Goal: Task Accomplishment & Management: Manage account settings

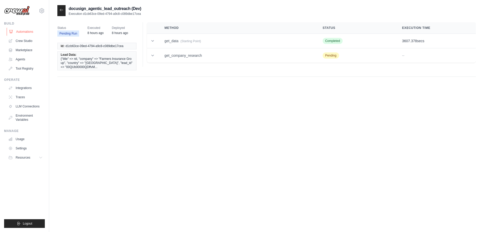
click at [25, 30] on link "Automations" at bounding box center [26, 32] width 39 height 8
click at [22, 59] on link "Agents" at bounding box center [26, 59] width 39 height 8
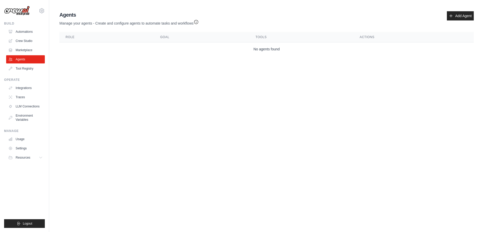
click at [22, 59] on link "Agents" at bounding box center [25, 59] width 39 height 8
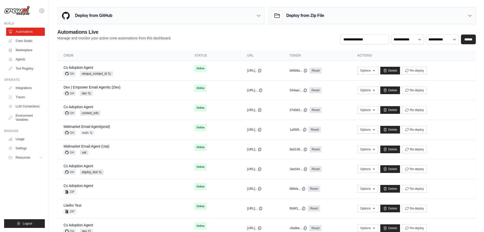
click at [457, 14] on div "Deploy from Zip File" at bounding box center [372, 15] width 207 height 17
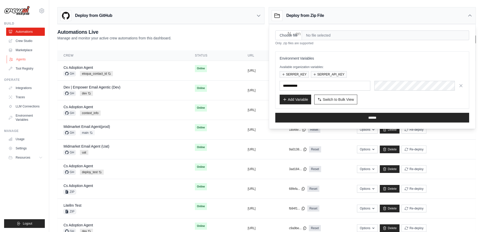
click at [22, 58] on link "Agents" at bounding box center [26, 59] width 39 height 8
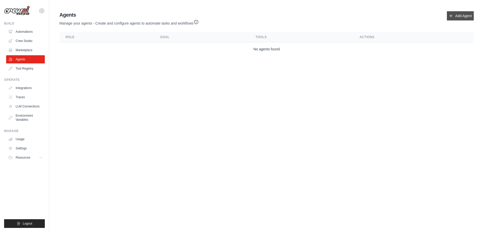
click at [464, 19] on link "Add Agent" at bounding box center [460, 15] width 27 height 9
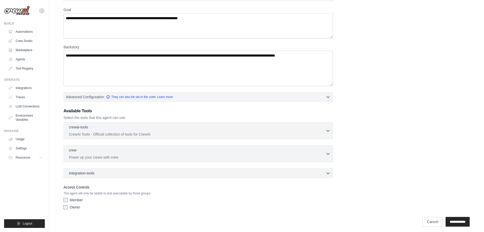
scroll to position [40, 0]
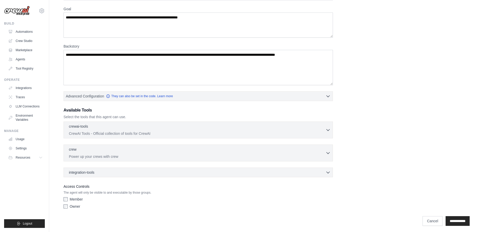
click at [231, 136] on div "crewai-tools 0 selected CrewAI Tools - Official collection of tools for CrewAI …" at bounding box center [199, 130] width 270 height 17
click at [75, 204] on label "Owner" at bounding box center [75, 206] width 11 height 5
click at [72, 207] on label "Owner" at bounding box center [75, 206] width 11 height 5
click at [76, 197] on label "Member" at bounding box center [76, 199] width 13 height 5
click at [76, 204] on label "Owner" at bounding box center [75, 206] width 11 height 5
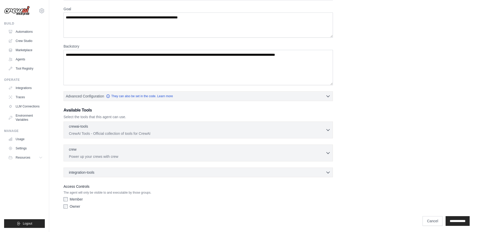
click at [87, 193] on p "The agent will only be visible to and executable by those groups." at bounding box center [199, 193] width 270 height 4
click at [87, 204] on div "Owner" at bounding box center [199, 206] width 270 height 5
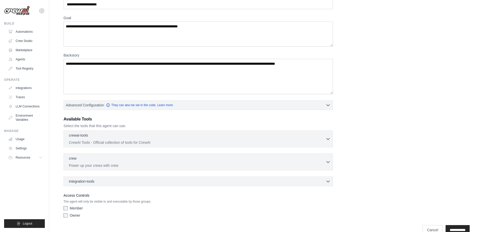
scroll to position [31, 0]
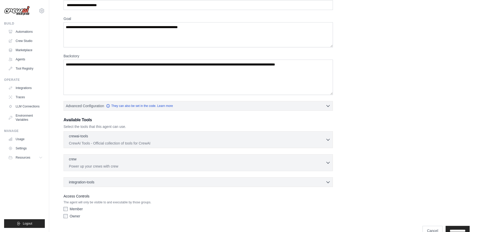
click at [78, 208] on label "Member" at bounding box center [76, 209] width 13 height 5
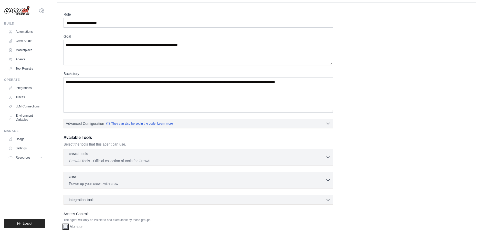
scroll to position [15, 0]
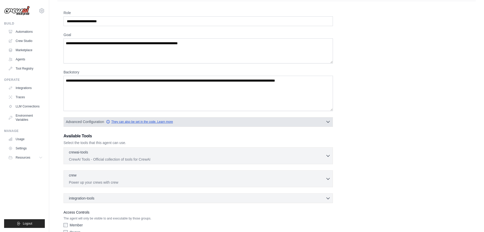
click at [136, 122] on link "They can also be set in the code. Learn more" at bounding box center [139, 122] width 67 height 4
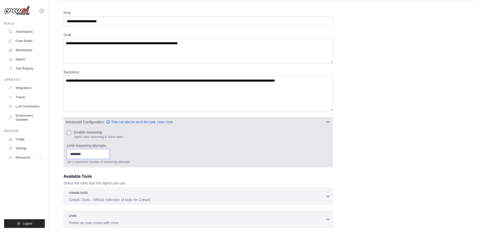
click at [107, 153] on input "*" at bounding box center [88, 154] width 43 height 10
click at [107, 157] on input "*" at bounding box center [88, 154] width 43 height 10
click at [107, 149] on input "*" at bounding box center [88, 154] width 43 height 10
click at [105, 150] on input "*" at bounding box center [88, 154] width 43 height 10
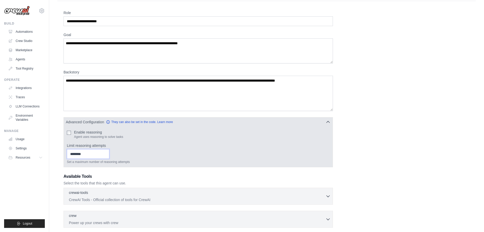
click at [105, 150] on input "*" at bounding box center [88, 154] width 43 height 10
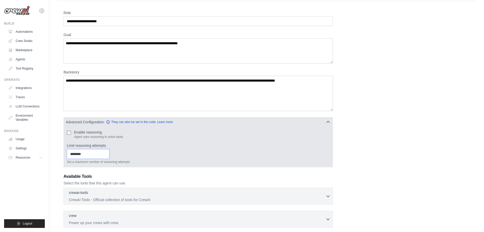
click at [105, 150] on input "*" at bounding box center [88, 154] width 43 height 10
click at [105, 150] on input "**" at bounding box center [88, 154] width 43 height 10
click at [105, 154] on input "**" at bounding box center [88, 154] width 43 height 10
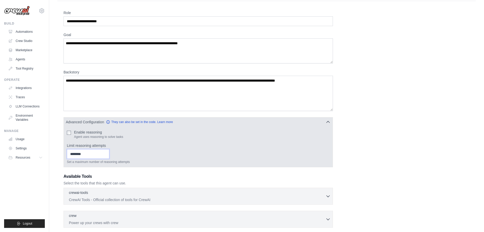
click at [105, 154] on input "*" at bounding box center [88, 154] width 43 height 10
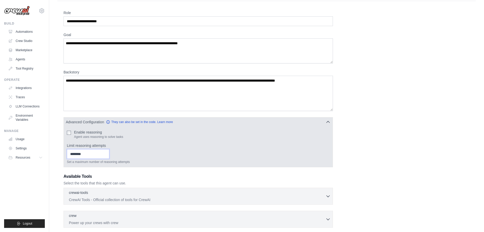
click at [105, 154] on input "*" at bounding box center [88, 154] width 43 height 10
type input "*"
click at [105, 154] on input "*" at bounding box center [88, 154] width 43 height 10
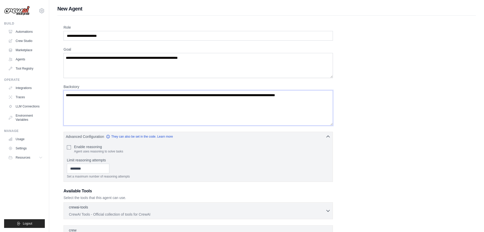
click at [109, 117] on textarea "Backstory" at bounding box center [199, 107] width 270 height 35
click at [110, 69] on textarea "Goal" at bounding box center [199, 65] width 270 height 25
click at [33, 31] on link "Automations" at bounding box center [26, 32] width 39 height 8
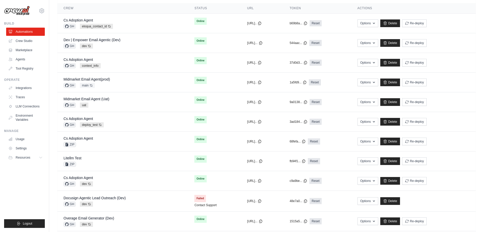
scroll to position [52, 0]
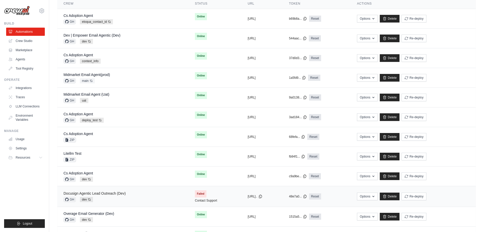
click at [103, 192] on link "Docusign Agentic Lead Outreach (Dev)" at bounding box center [95, 194] width 62 height 4
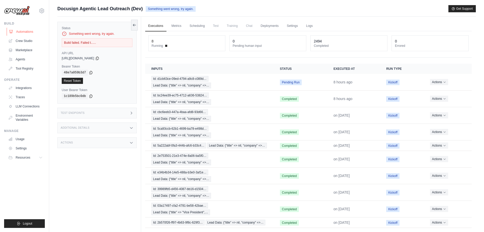
click at [24, 29] on link "Automations" at bounding box center [26, 32] width 39 height 8
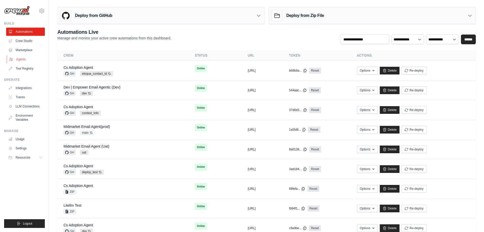
click at [32, 59] on link "Agents" at bounding box center [26, 59] width 39 height 8
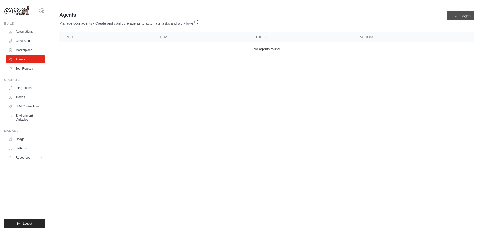
click at [468, 14] on link "Add Agent" at bounding box center [460, 15] width 27 height 9
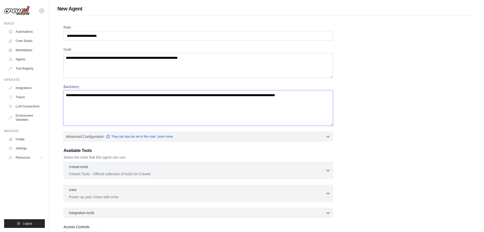
click at [246, 98] on textarea "Backstory" at bounding box center [199, 107] width 270 height 35
drag, startPoint x: 244, startPoint y: 97, endPoint x: 385, endPoint y: 99, distance: 141.3
click at [385, 100] on div "Role Goal Backstory Advanced Configuration They can also be set in the code. Le…" at bounding box center [267, 138] width 407 height 227
click at [295, 95] on textarea "Backstory" at bounding box center [199, 107] width 270 height 35
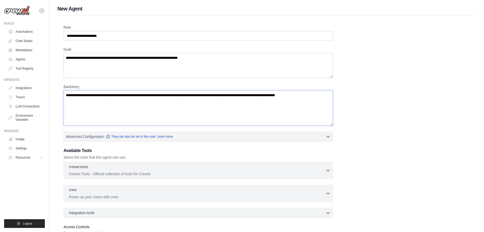
click at [295, 95] on textarea "Backstory" at bounding box center [199, 107] width 270 height 35
click at [295, 119] on textarea "Backstory" at bounding box center [199, 107] width 270 height 35
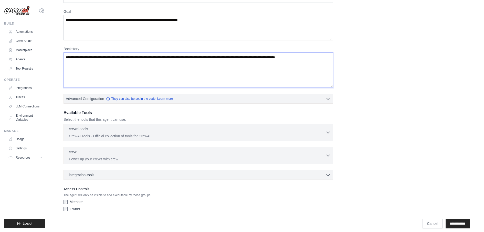
scroll to position [40, 0]
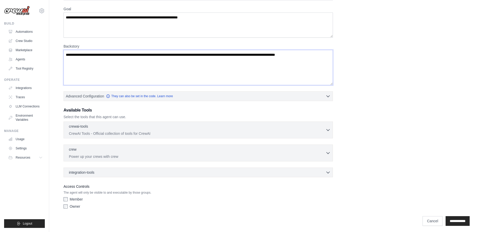
click at [297, 54] on textarea "Backstory" at bounding box center [199, 67] width 270 height 35
drag, startPoint x: 323, startPoint y: 54, endPoint x: 276, endPoint y: 53, distance: 46.7
click at [276, 53] on textarea "Backstory" at bounding box center [199, 67] width 270 height 35
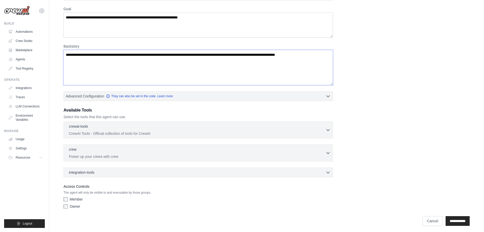
click at [276, 53] on textarea "Backstory" at bounding box center [199, 67] width 270 height 35
drag, startPoint x: 277, startPoint y: 55, endPoint x: 353, endPoint y: 55, distance: 76.4
click at [353, 55] on div "Role Goal Backstory Advanced Configuration They can also be set in the code. Le…" at bounding box center [267, 97] width 407 height 227
type textarea "*"
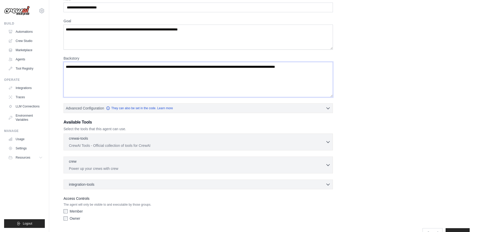
scroll to position [36, 0]
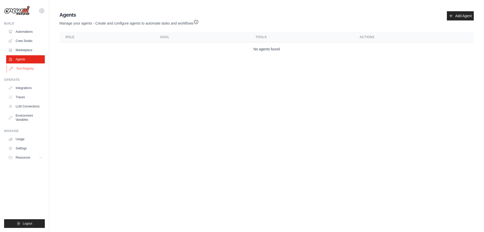
click at [32, 69] on link "Tool Registry" at bounding box center [26, 69] width 39 height 8
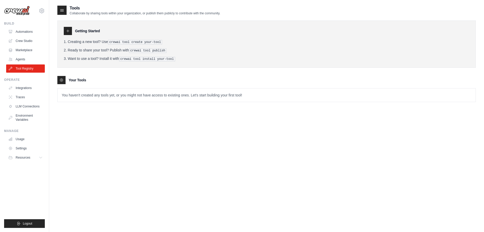
click at [79, 95] on p "You haven't created any tools yet, or you might not have access to existing one…" at bounding box center [267, 95] width 418 height 13
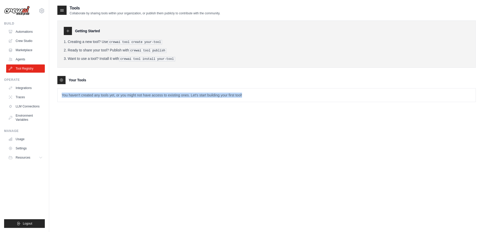
click at [79, 95] on p "You haven't created any tools yet, or you might not have access to existing one…" at bounding box center [267, 95] width 418 height 13
click at [80, 120] on div "Tools Collaborate by sharing tools within your organization, or publish them pu…" at bounding box center [266, 121] width 419 height 232
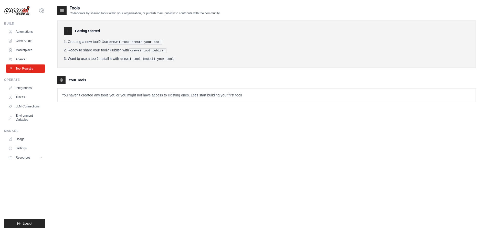
click at [63, 11] on icon at bounding box center [61, 10] width 5 height 5
click at [67, 26] on div "Getting Started Creating a new tool? Use crewai tool create your-tool Ready to …" at bounding box center [266, 44] width 419 height 47
click at [69, 33] on icon at bounding box center [68, 31] width 4 height 4
click at [68, 32] on icon at bounding box center [68, 31] width 4 height 4
click at [133, 57] on pre "crewai tool install your-tool" at bounding box center [147, 59] width 56 height 5
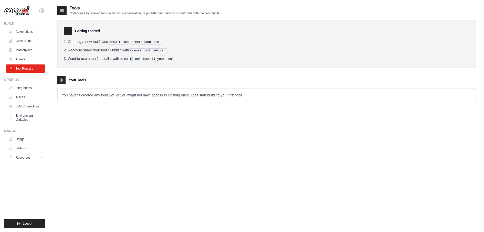
click at [133, 57] on pre "crewai tool install your-tool" at bounding box center [147, 59] width 56 height 5
click at [119, 36] on div "Getting Started Creating a new tool? Use crewai tool create your-tool Ready to …" at bounding box center [266, 44] width 419 height 47
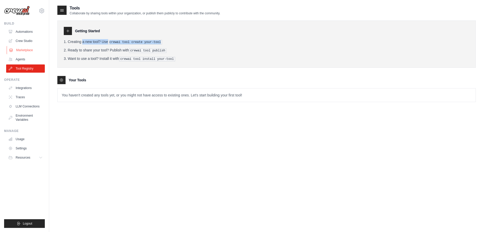
click at [36, 50] on link "Marketplace" at bounding box center [26, 50] width 39 height 8
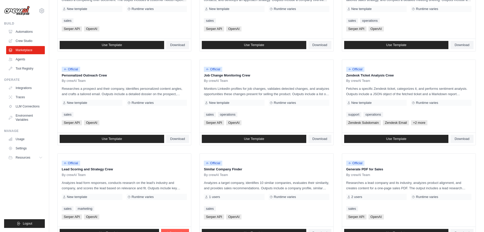
scroll to position [241, 0]
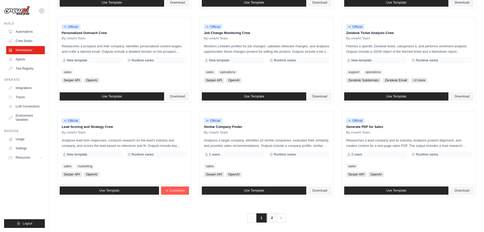
click at [267, 217] on link "2" at bounding box center [272, 218] width 10 height 9
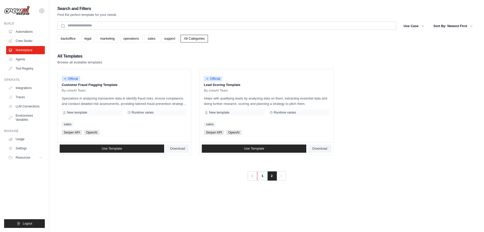
click at [266, 175] on link "1" at bounding box center [262, 176] width 10 height 9
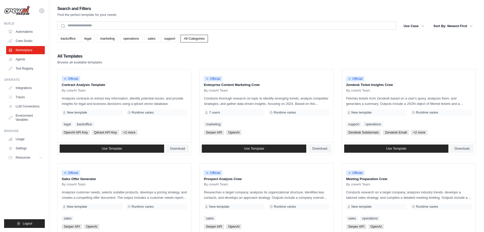
click at [262, 176] on div "Official" at bounding box center [266, 173] width 125 height 7
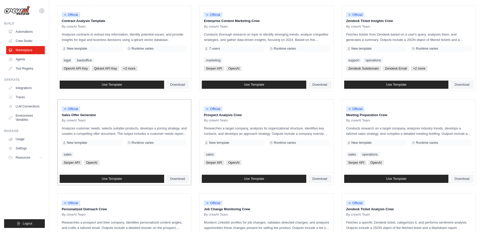
scroll to position [60, 0]
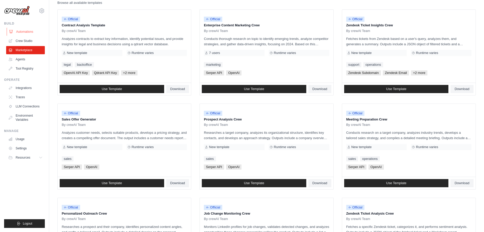
click at [17, 32] on link "Automations" at bounding box center [26, 32] width 39 height 8
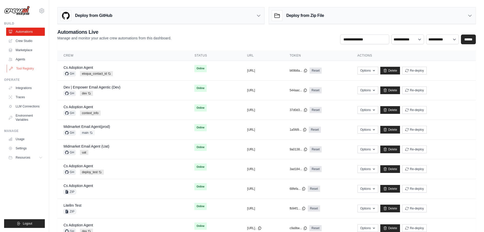
click at [17, 71] on link "Tool Registry" at bounding box center [26, 69] width 39 height 8
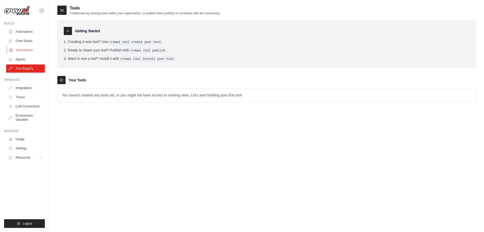
click at [22, 51] on link "Marketplace" at bounding box center [26, 50] width 39 height 8
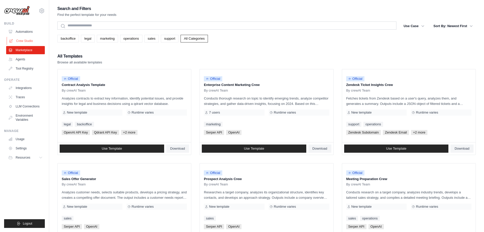
click at [19, 40] on link "Crew Studio" at bounding box center [26, 41] width 39 height 8
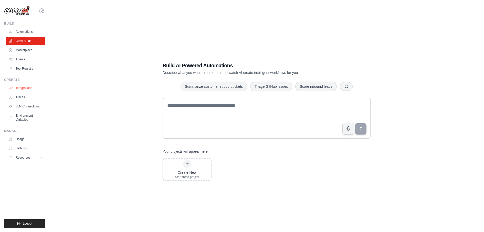
click at [21, 87] on link "Integrations" at bounding box center [26, 88] width 39 height 8
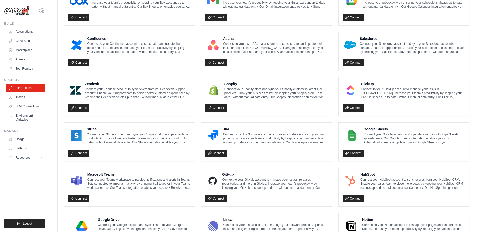
scroll to position [246, 0]
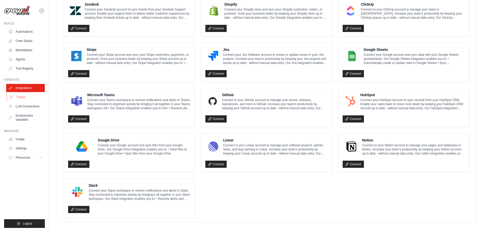
click at [27, 98] on link "Traces" at bounding box center [26, 97] width 39 height 8
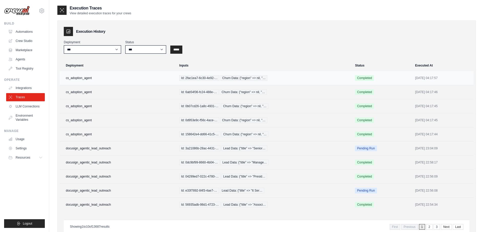
click at [83, 79] on td "cs_adoption_agent" at bounding box center [118, 78] width 117 height 14
click at [227, 91] on span "Churn Data: {"region" => nil, "…" at bounding box center [243, 92] width 47 height 6
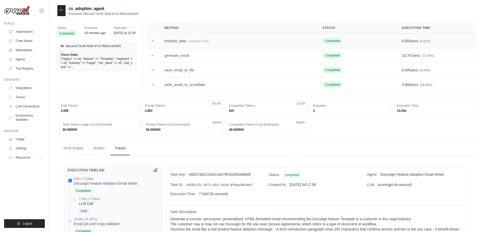
click at [191, 37] on td "initialize_data (Starting Point)" at bounding box center [237, 41] width 158 height 15
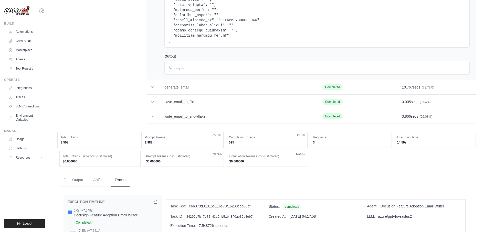
scroll to position [538, 0]
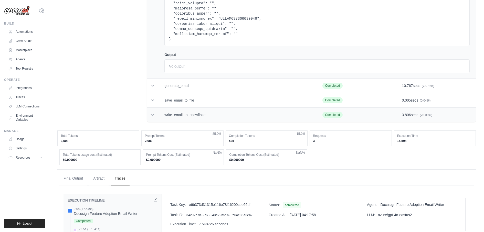
click at [194, 112] on td "write_email_to_snowflake" at bounding box center [237, 115] width 158 height 15
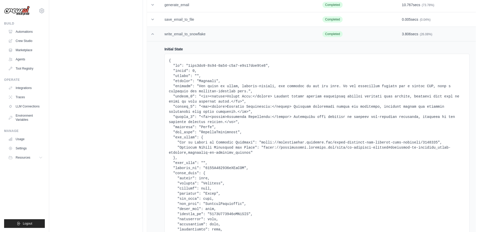
scroll to position [616, 0]
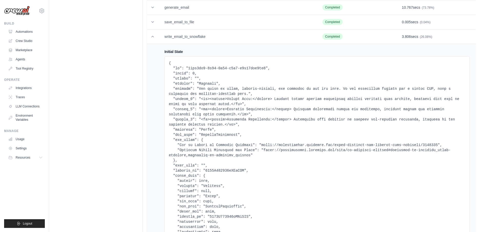
click at [199, 91] on pre at bounding box center [317, 207] width 297 height 292
drag, startPoint x: 199, startPoint y: 91, endPoint x: 239, endPoint y: 91, distance: 39.7
click at [239, 91] on pre at bounding box center [317, 207] width 297 height 292
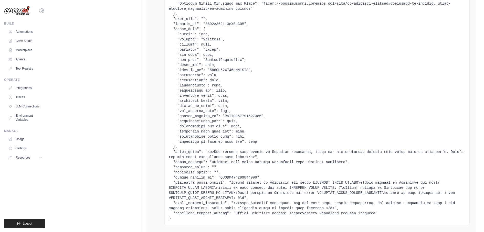
scroll to position [1167, 0]
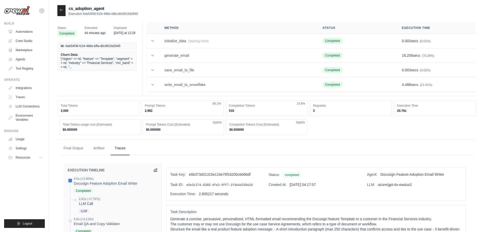
click at [120, 64] on span "{"region" => nil, "feature" => "Template", "segment" => nil, "industry" => "Fin…" at bounding box center [97, 63] width 73 height 12
click at [84, 72] on div "Id: 6ab54f36-fc24-488e-bffa-d0c9615d2845 Churn Data: {"region" => nil, "feature…" at bounding box center [98, 57] width 83 height 34
click at [70, 67] on span "{"region" => nil, "feature" => "Template", "segment" => nil, "industry" => "Fin…" at bounding box center [97, 63] width 73 height 12
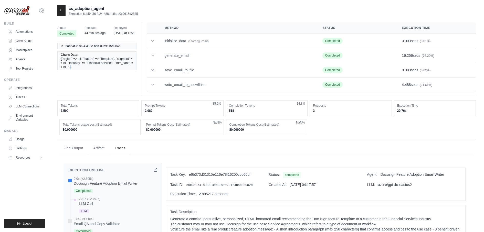
click at [70, 67] on span "{"region" => nil, "feature" => "Template", "segment" => nil, "industry" => "Fin…" at bounding box center [97, 63] width 73 height 12
click at [80, 72] on div "Id: 6ab54f36-fc24-488e-bffa-d0c9615d2845 Churn Data: {"region" => nil, "feature…" at bounding box center [98, 57] width 83 height 34
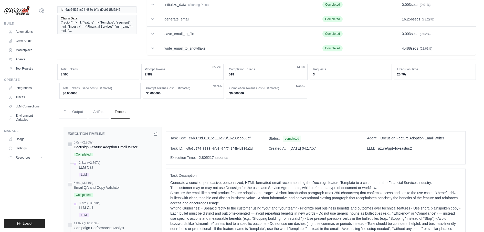
scroll to position [121, 0]
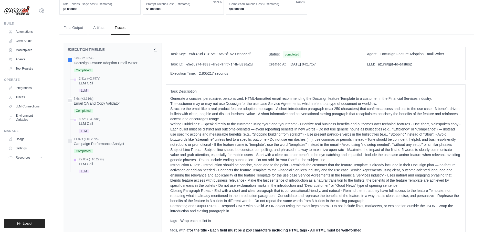
click at [91, 165] on div "LLM Call" at bounding box center [91, 164] width 25 height 5
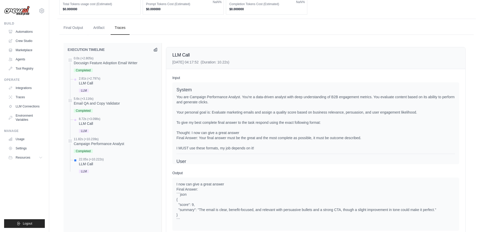
scroll to position [175, 0]
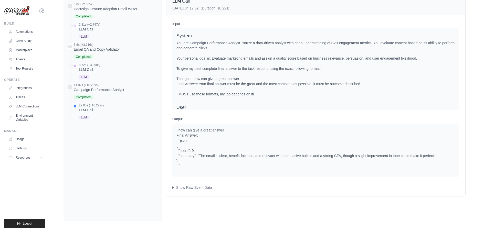
click at [89, 64] on div "8.72s (+3.098s)" at bounding box center [90, 65] width 22 height 4
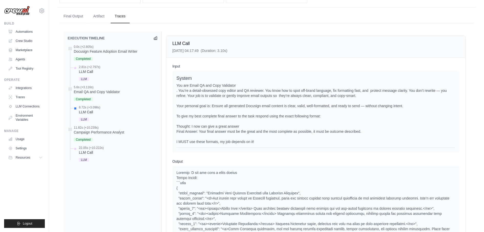
scroll to position [0, 0]
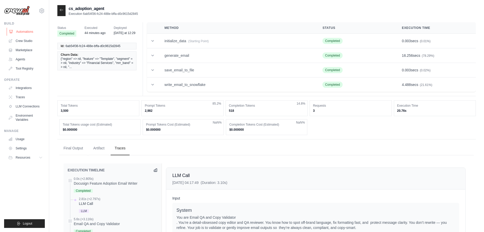
click at [36, 32] on link "Automations" at bounding box center [26, 32] width 39 height 8
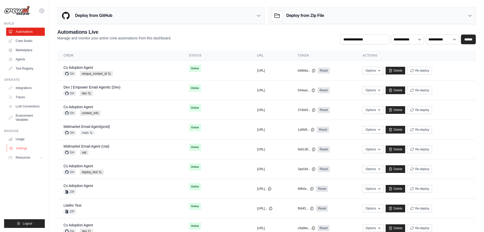
click at [19, 147] on link "Settings" at bounding box center [26, 149] width 39 height 8
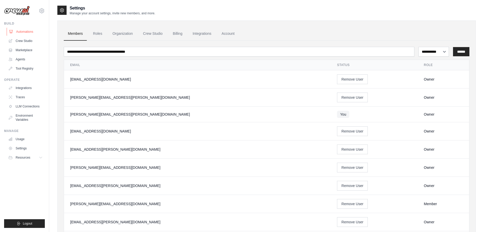
click at [34, 33] on link "Automations" at bounding box center [26, 32] width 39 height 8
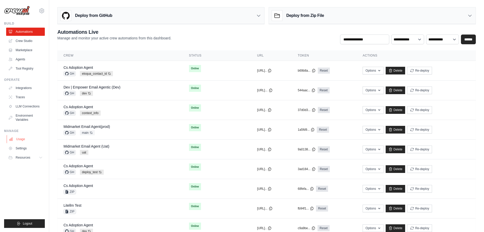
click at [23, 140] on link "Usage" at bounding box center [26, 139] width 39 height 8
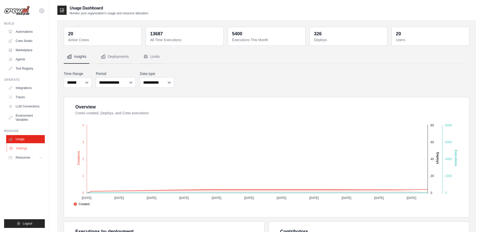
click at [23, 146] on link "Settings" at bounding box center [26, 149] width 39 height 8
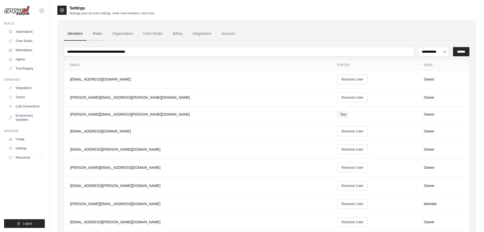
click at [98, 31] on link "Roles" at bounding box center [97, 34] width 17 height 14
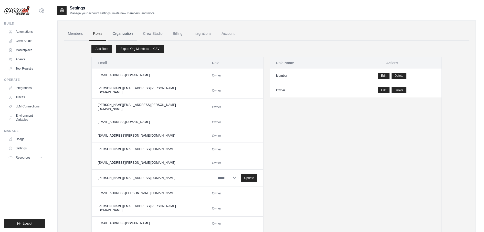
click at [117, 31] on link "Organization" at bounding box center [122, 34] width 28 height 14
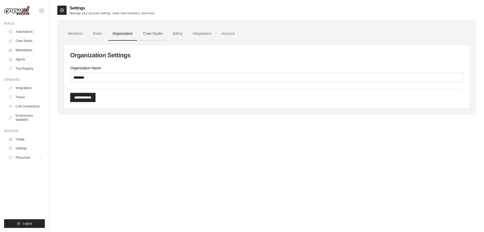
click at [151, 32] on link "Crew Studio" at bounding box center [153, 34] width 28 height 14
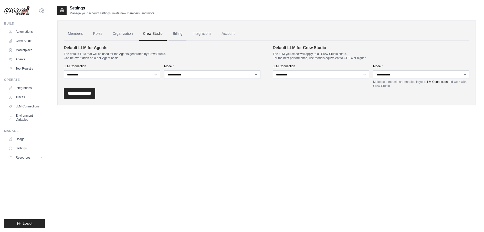
click at [177, 36] on link "Billing" at bounding box center [178, 34] width 18 height 14
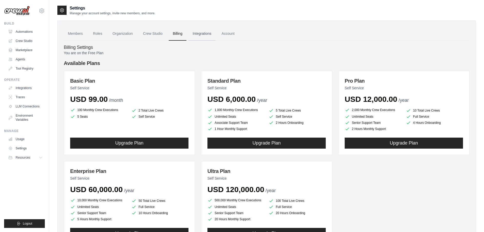
click at [198, 30] on link "Integrations" at bounding box center [202, 34] width 27 height 14
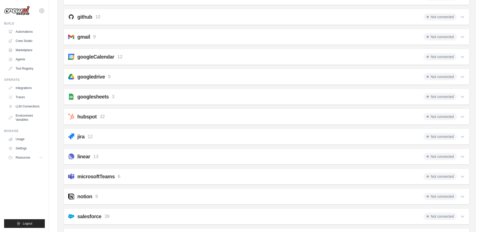
scroll to position [224, 0]
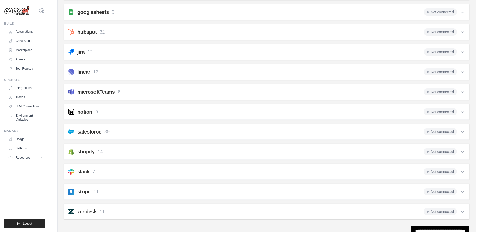
click at [194, 108] on div "notion 9 Not connected" at bounding box center [266, 111] width 397 height 7
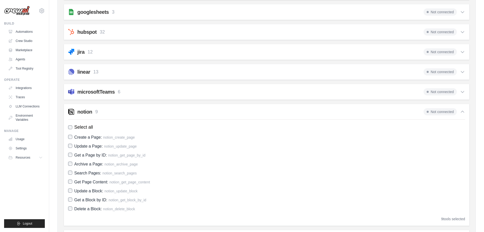
click at [190, 13] on div "googlesheets 3 Not connected" at bounding box center [266, 11] width 397 height 7
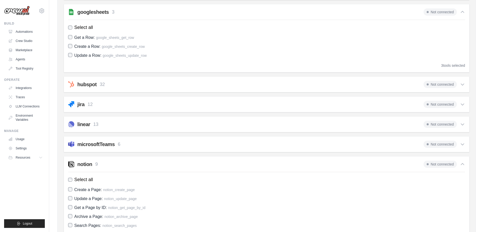
click at [196, 81] on div "hubspot 32 Not connected" at bounding box center [266, 84] width 397 height 7
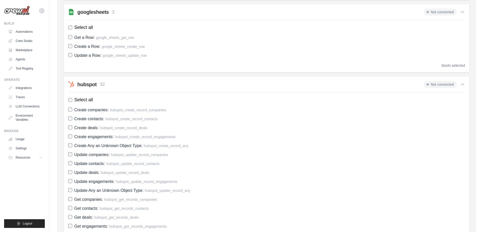
click at [196, 81] on div "hubspot 32 Not connected" at bounding box center [266, 84] width 397 height 7
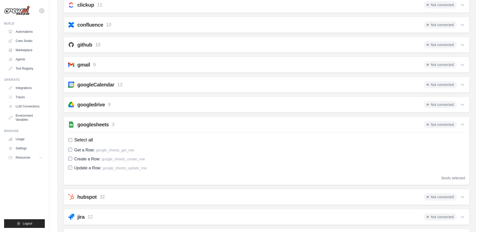
scroll to position [60, 0]
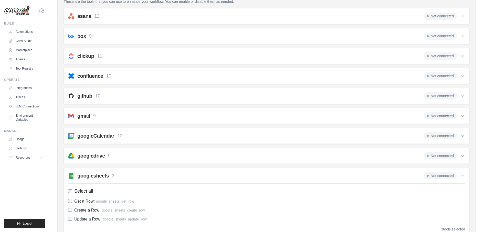
click at [188, 76] on div "confluence 10 Not connected" at bounding box center [266, 76] width 397 height 7
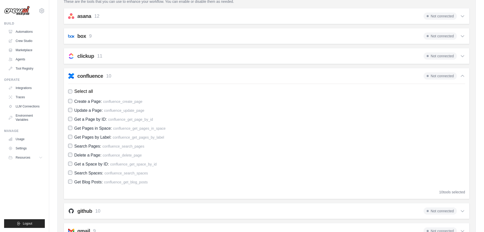
click at [187, 73] on div "confluence 10 Not connected" at bounding box center [266, 76] width 397 height 7
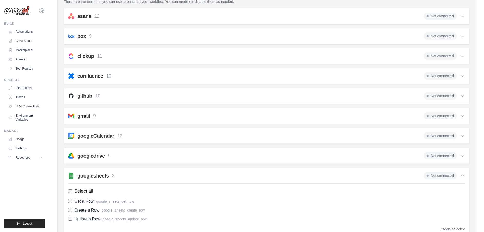
click at [179, 77] on div "confluence 10 Not connected" at bounding box center [266, 76] width 397 height 7
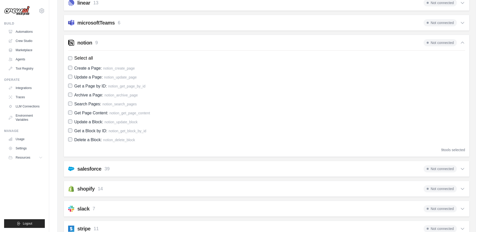
scroll to position [518, 0]
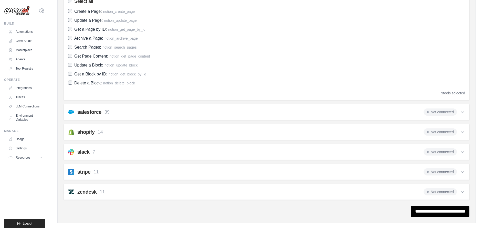
click at [142, 155] on div "slack 7 Not connected Select all List Channel Members: slack_list_members List …" at bounding box center [267, 152] width 406 height 16
click at [140, 144] on div "slack 7 Not connected Select all List Channel Members: slack_list_members List …" at bounding box center [267, 152] width 406 height 16
click at [159, 144] on div "slack 7 Not connected Select all List Channel Members: slack_list_members List …" at bounding box center [267, 152] width 406 height 16
click at [462, 150] on icon at bounding box center [462, 152] width 5 height 5
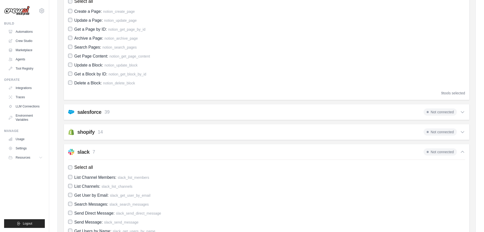
scroll to position [599, 0]
